Goal: Information Seeking & Learning: Learn about a topic

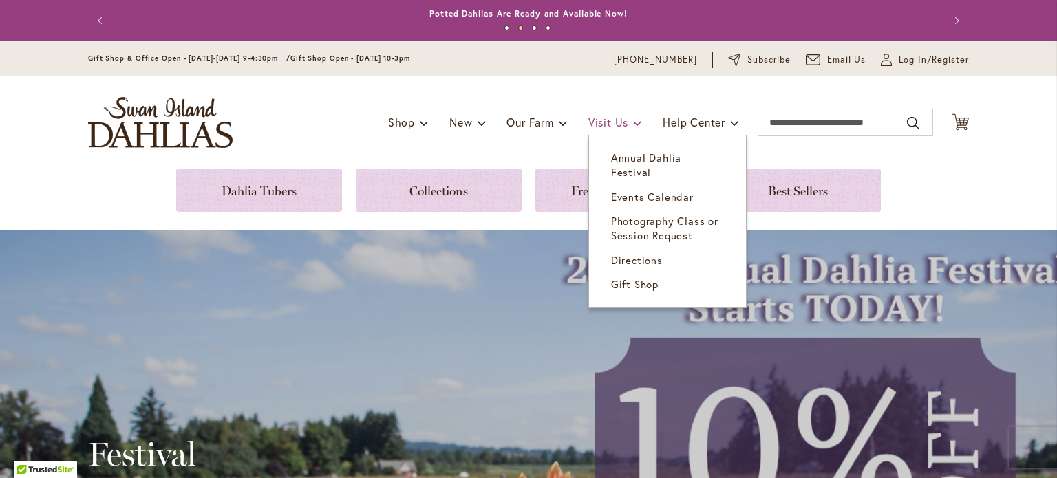
click at [622, 120] on link "Visit Us" at bounding box center [615, 122] width 54 height 26
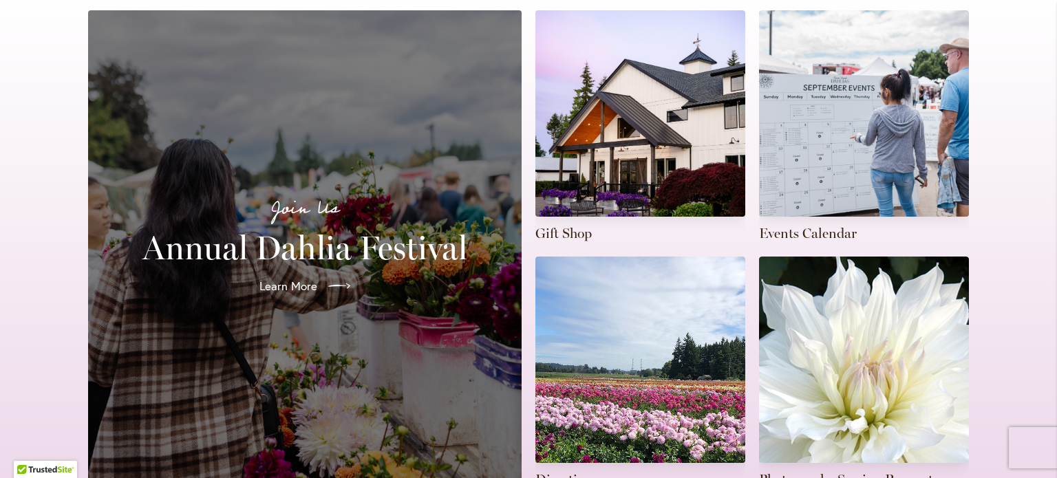
scroll to position [344, 0]
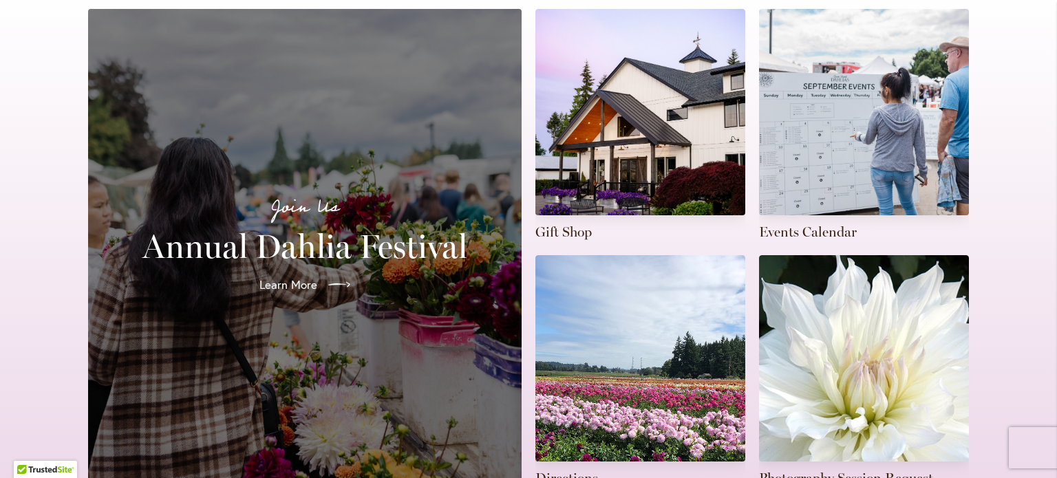
click at [417, 195] on p "Join Us" at bounding box center [305, 207] width 401 height 29
click at [300, 277] on span "Learn More" at bounding box center [287, 285] width 58 height 17
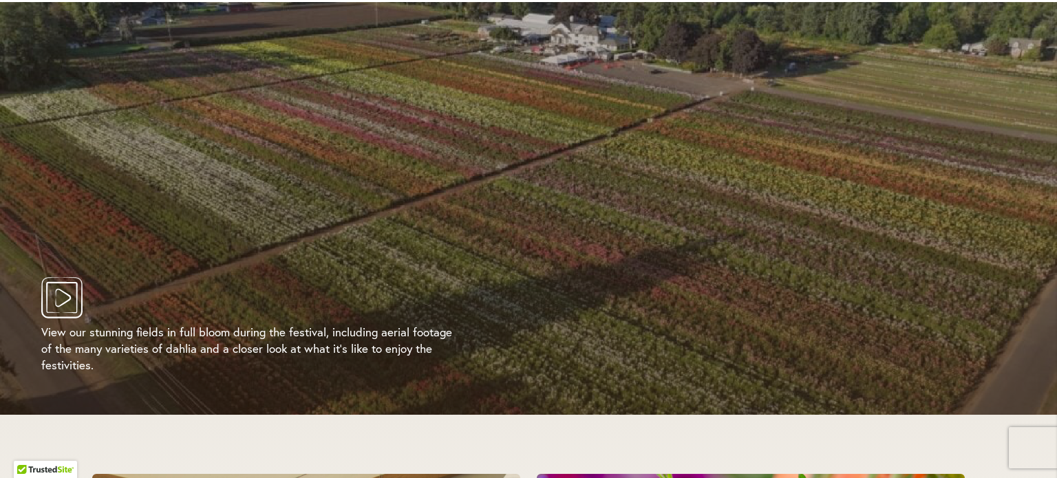
scroll to position [2615, 0]
